Goal: Task Accomplishment & Management: Manage account settings

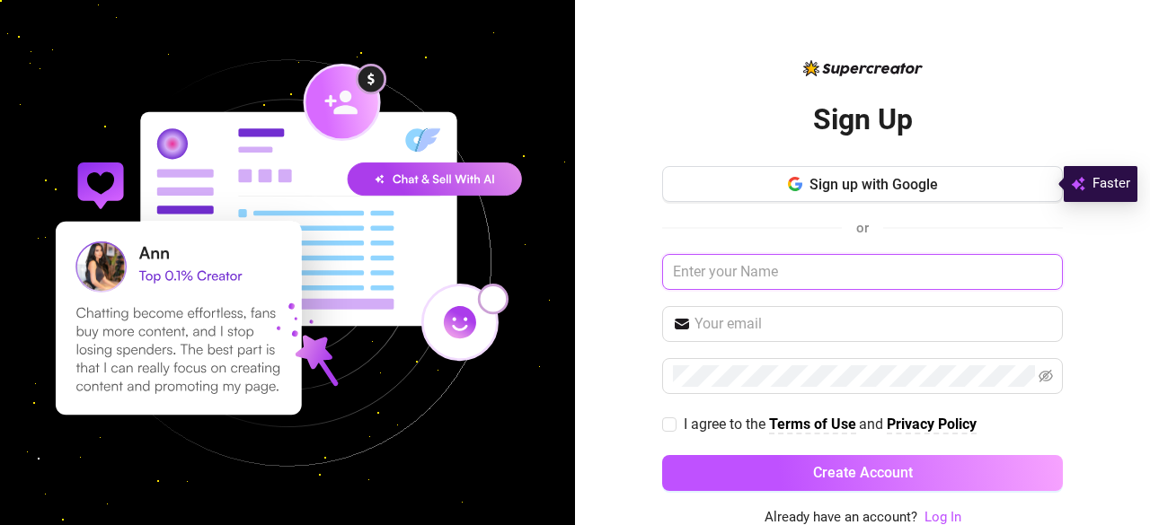
click at [769, 278] on input "text" at bounding box center [862, 272] width 401 height 36
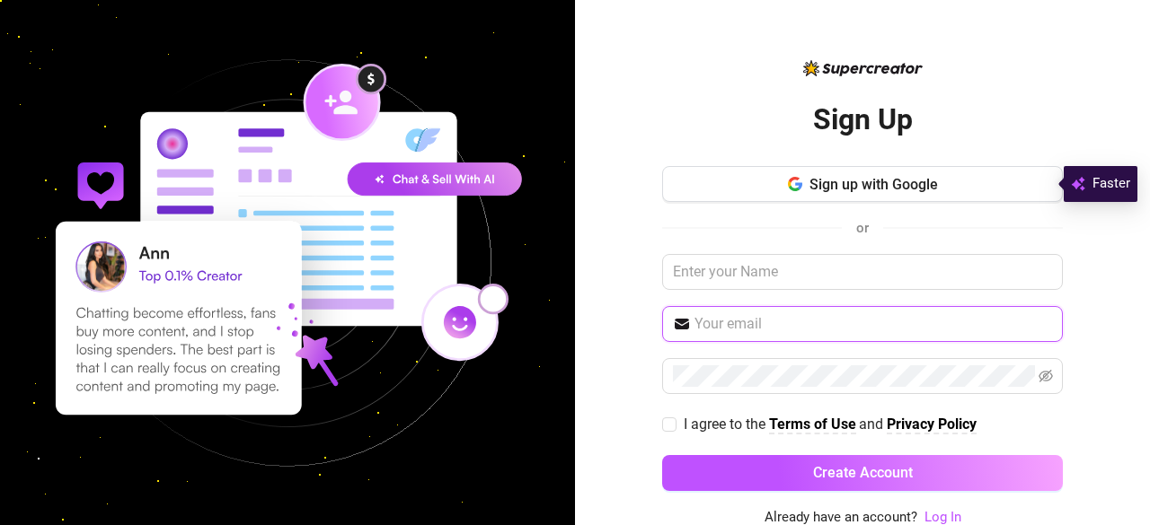
click at [762, 331] on input "text" at bounding box center [872, 324] width 357 height 22
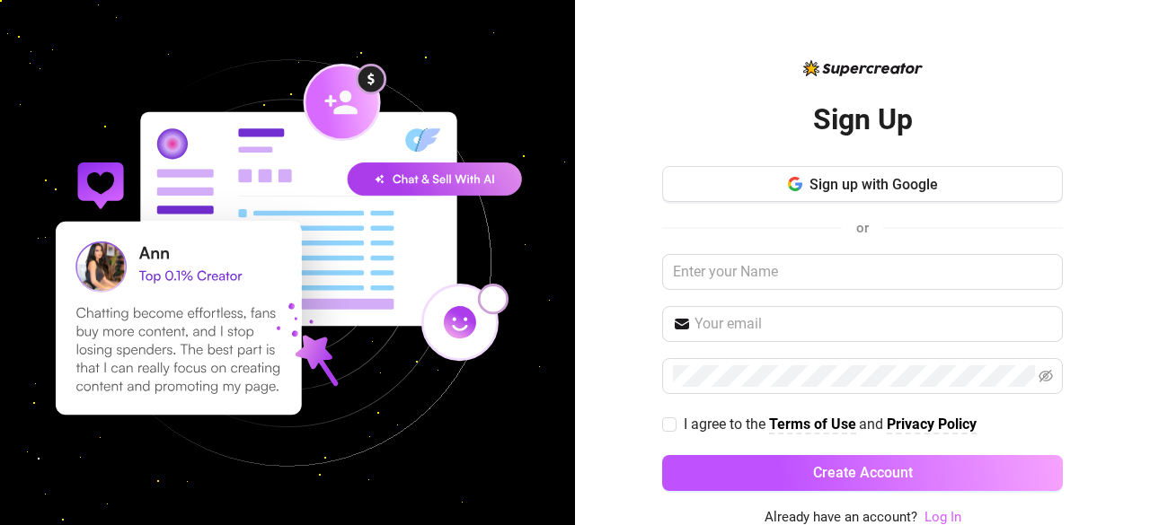
click at [928, 509] on link "Log In" at bounding box center [942, 517] width 37 height 16
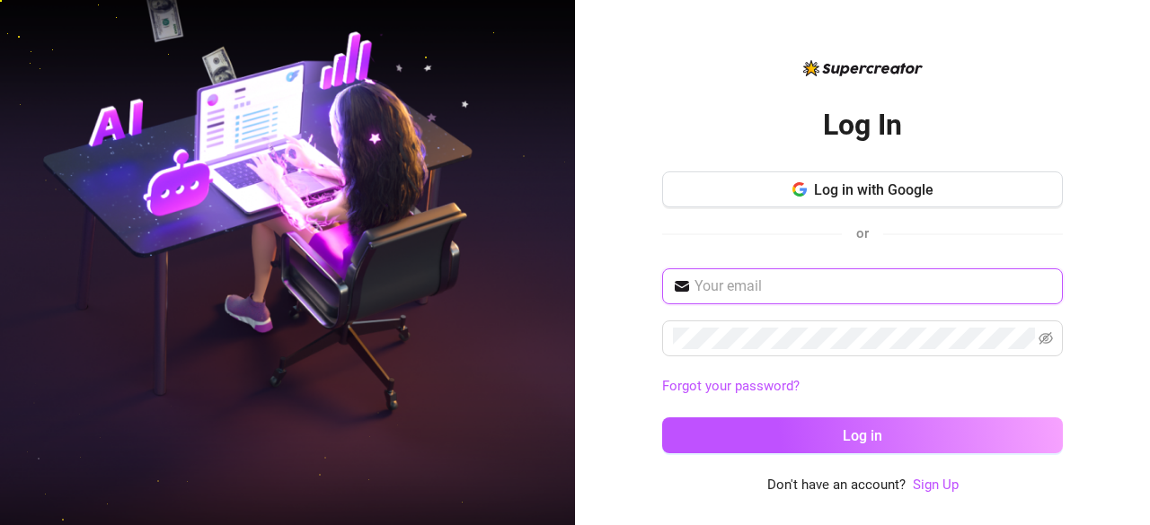
click at [797, 290] on input "text" at bounding box center [872, 287] width 357 height 22
paste input "kobemurakami28@gmail.com"
type input "kobemurakami28@gmail.com"
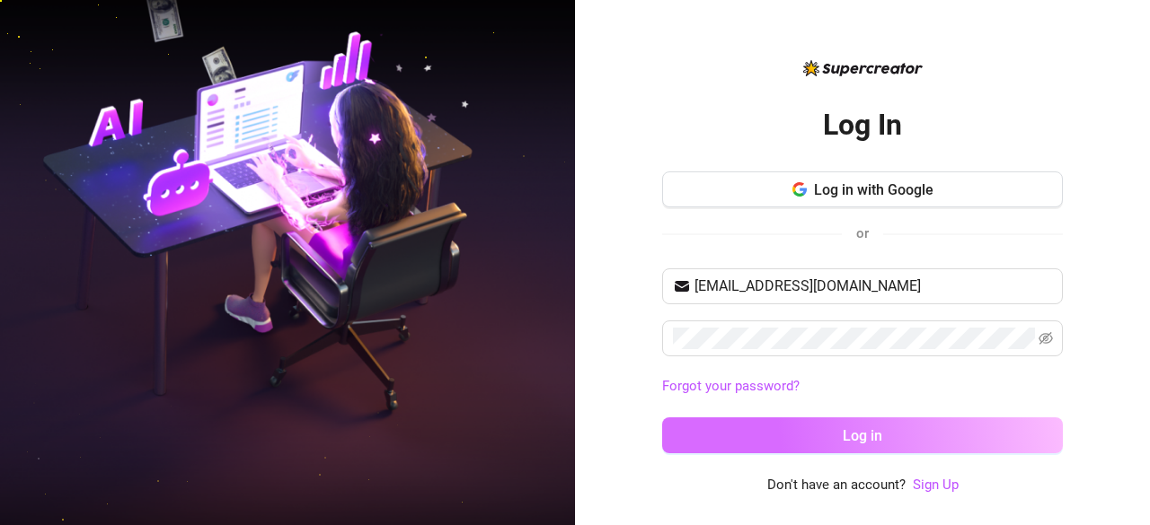
click at [762, 427] on button "Log in" at bounding box center [862, 436] width 401 height 36
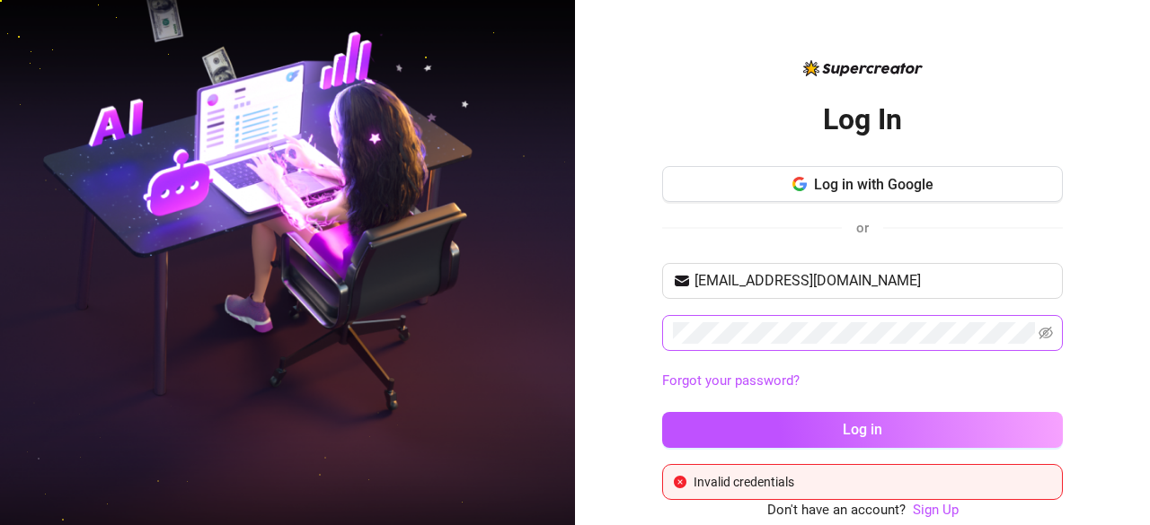
click at [1035, 333] on span at bounding box center [862, 333] width 401 height 36
click at [1051, 326] on icon "eye-invisible" at bounding box center [1045, 333] width 14 height 14
click at [662, 412] on button "Log in" at bounding box center [862, 430] width 401 height 36
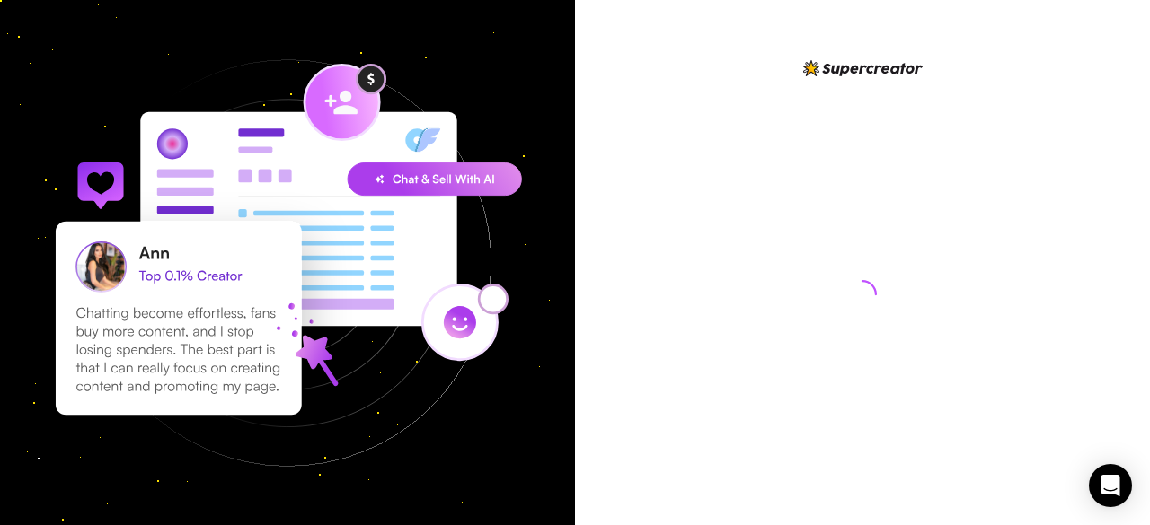
click at [652, 214] on div at bounding box center [862, 262] width 575 height 525
